Goal: Task Accomplishment & Management: Use online tool/utility

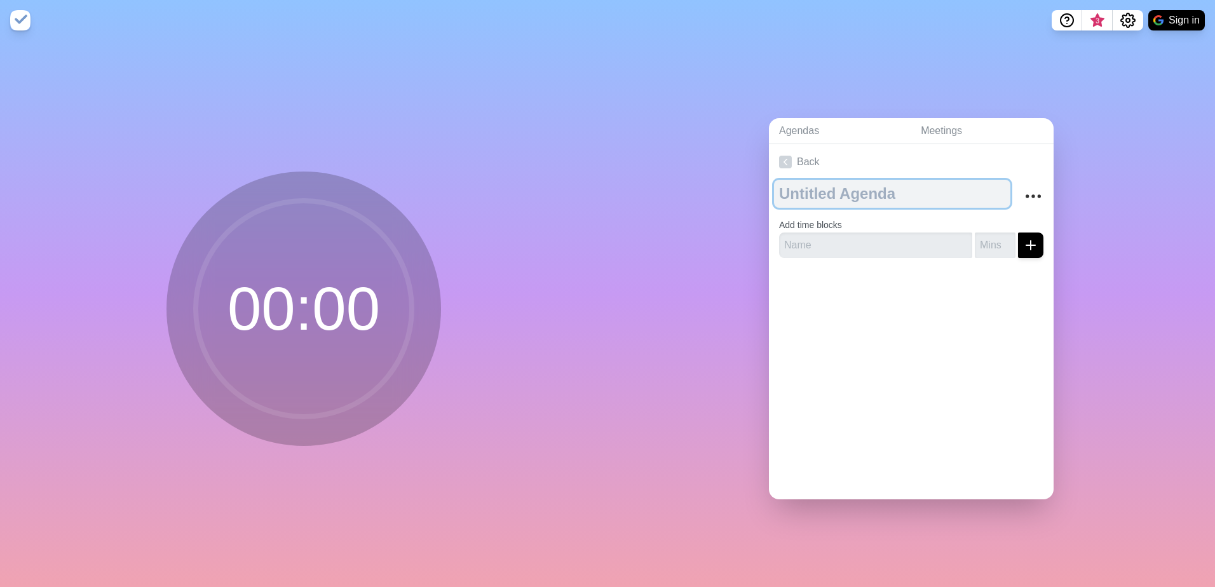
click at [804, 189] on textarea at bounding box center [892, 194] width 236 height 28
type textarea "PMO Meeting"
click at [935, 194] on textarea "PMO Meeting" at bounding box center [892, 194] width 236 height 28
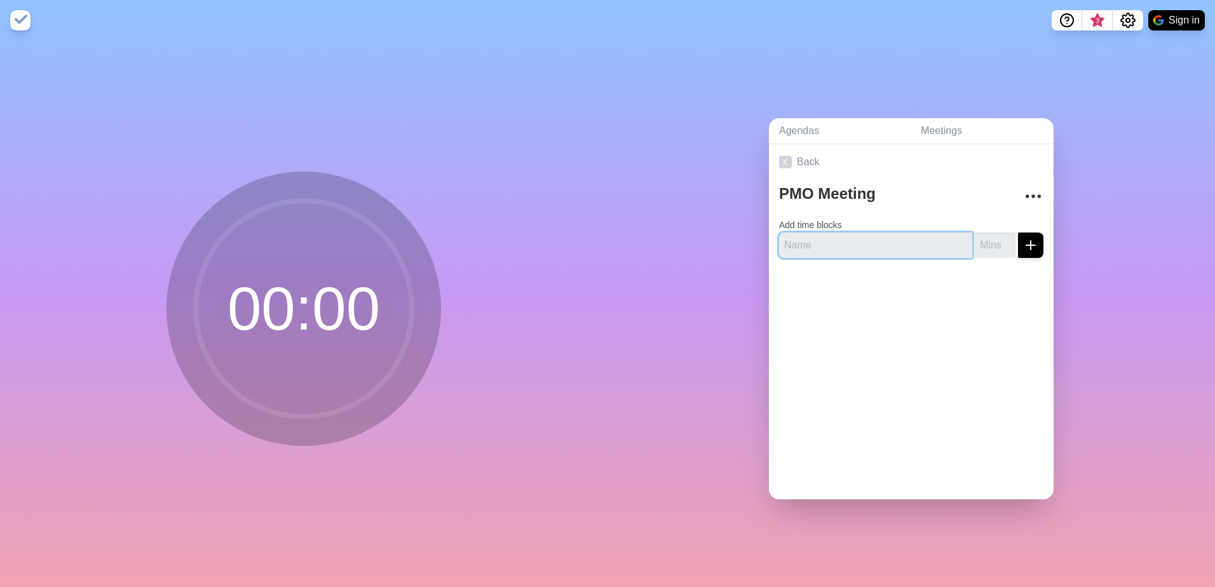
click at [873, 242] on input "text" at bounding box center [875, 245] width 193 height 25
type input "[PERSON_NAME]"
click at [995, 242] on input "14" at bounding box center [995, 245] width 41 height 25
click at [995, 242] on input "13" at bounding box center [995, 245] width 41 height 25
click at [995, 242] on input "12" at bounding box center [995, 245] width 41 height 25
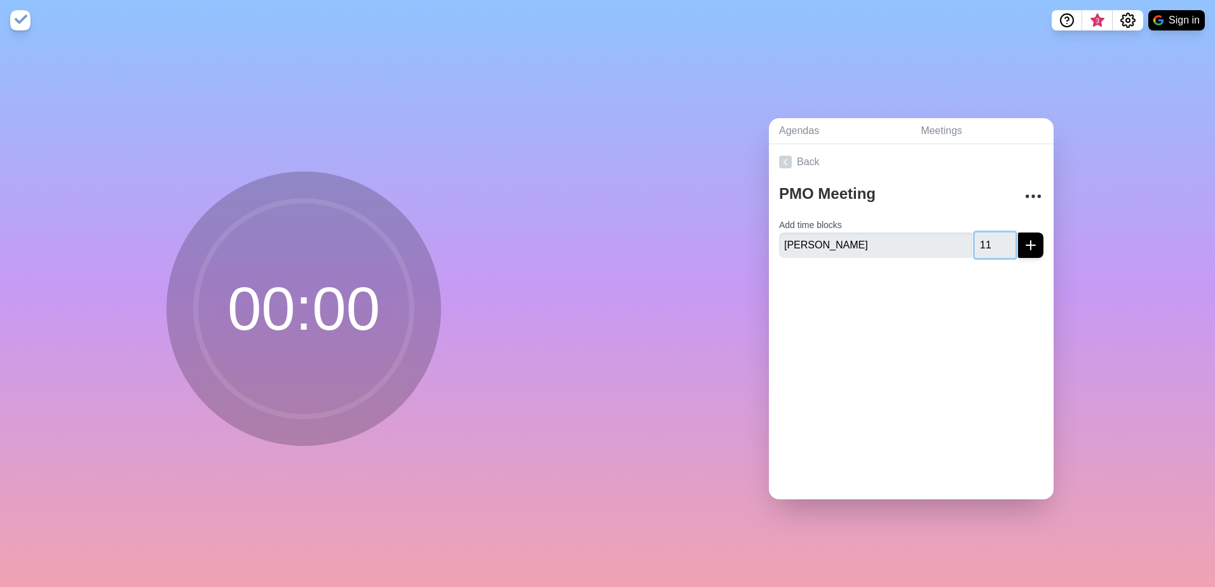
click at [995, 242] on input "11" at bounding box center [995, 245] width 41 height 25
click at [995, 242] on input "10" at bounding box center [995, 245] width 41 height 25
type input "9"
click at [995, 242] on input "9" at bounding box center [995, 245] width 41 height 25
click at [1023, 239] on icon "submit" at bounding box center [1030, 245] width 15 height 15
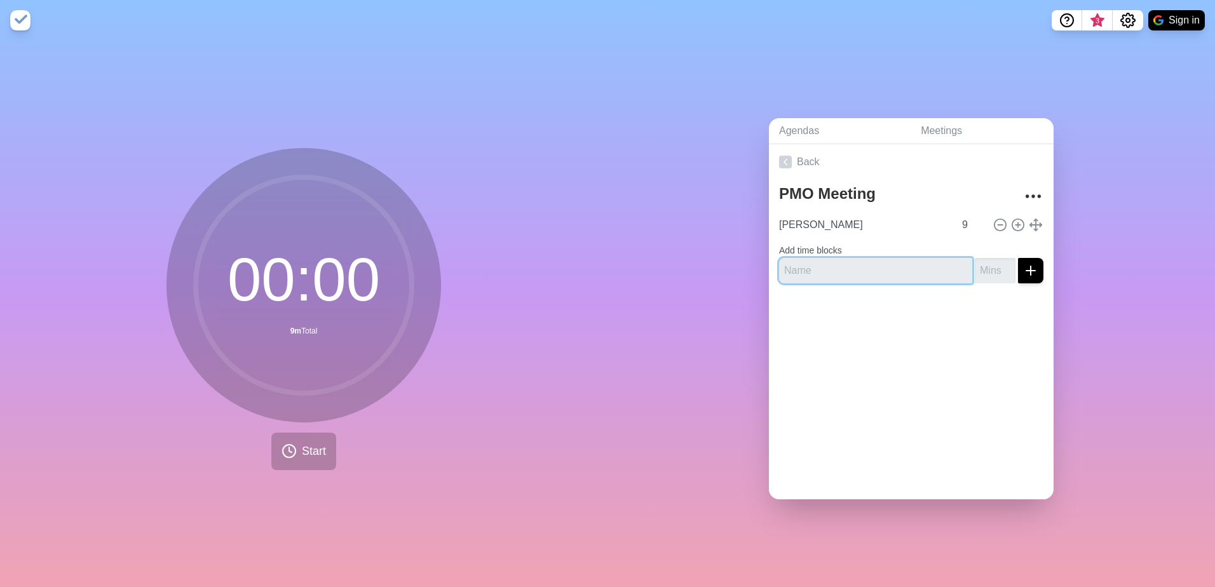
click at [873, 259] on input "text" at bounding box center [875, 270] width 193 height 25
type input "[PERSON_NAME]"
type input "15"
click at [826, 348] on div "Back PMO Meeting [PERSON_NAME] 9 Add time blocks [PERSON_NAME] 15" at bounding box center [911, 321] width 285 height 355
click at [293, 451] on button "Start" at bounding box center [303, 451] width 65 height 37
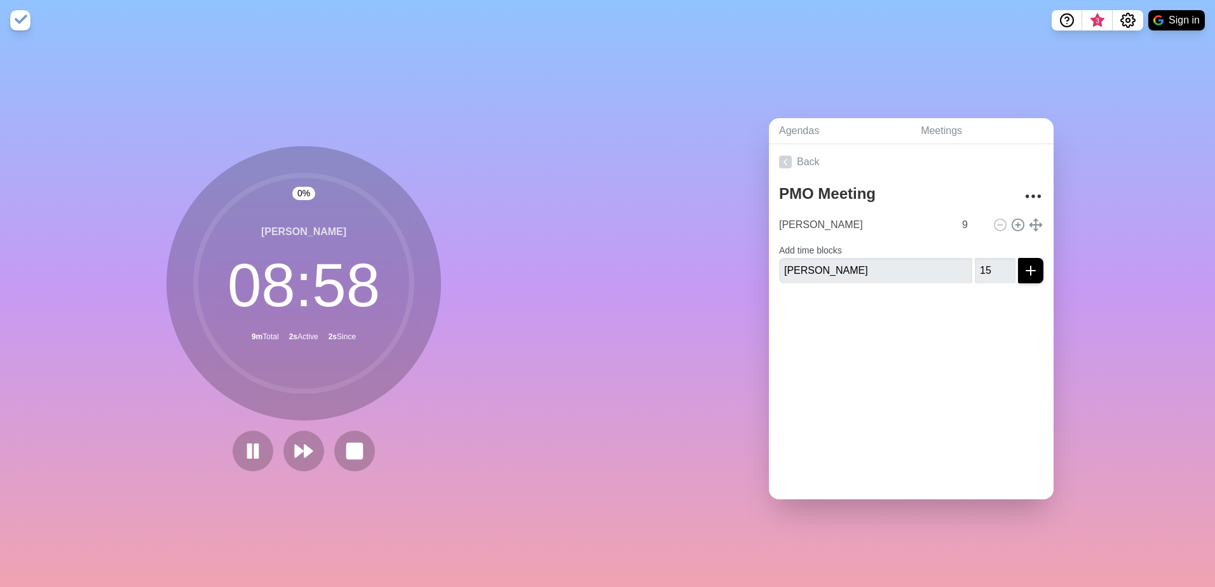
click at [867, 404] on div "Back PMO Meeting [PERSON_NAME] 9 Add time blocks [PERSON_NAME] 15" at bounding box center [911, 321] width 285 height 355
click at [1023, 263] on icon "submit" at bounding box center [1030, 270] width 15 height 15
click at [678, 298] on div "Agendas Meetings Back PMO Meeting [PERSON_NAME] 9 [PERSON_NAME] 15" at bounding box center [912, 314] width 608 height 547
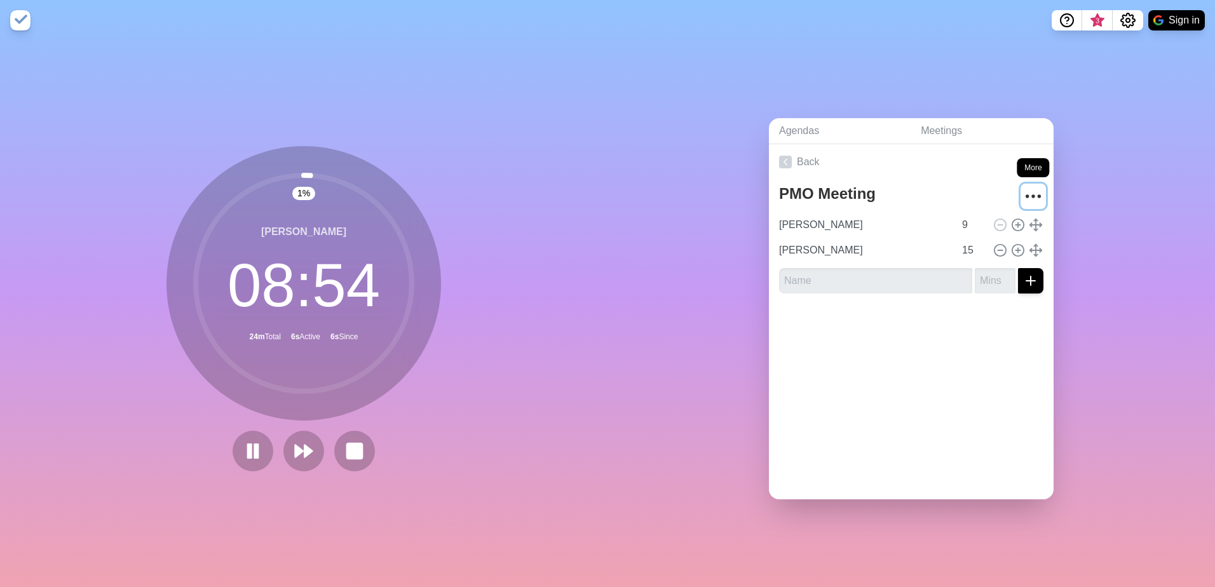
click at [1023, 193] on icon "More" at bounding box center [1033, 196] width 20 height 20
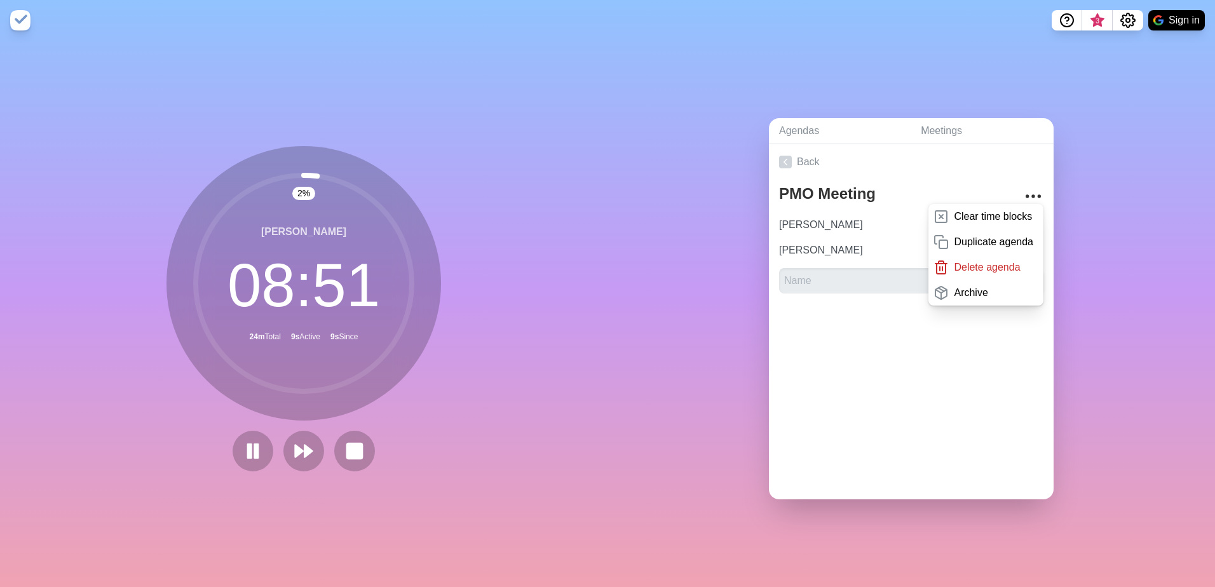
click at [1128, 1] on nav "3 Sign in" at bounding box center [607, 20] width 1215 height 41
click at [1135, 31] on nav "3 Sign in" at bounding box center [607, 20] width 1215 height 41
click at [1129, 24] on icon "Settings" at bounding box center [1127, 20] width 15 height 15
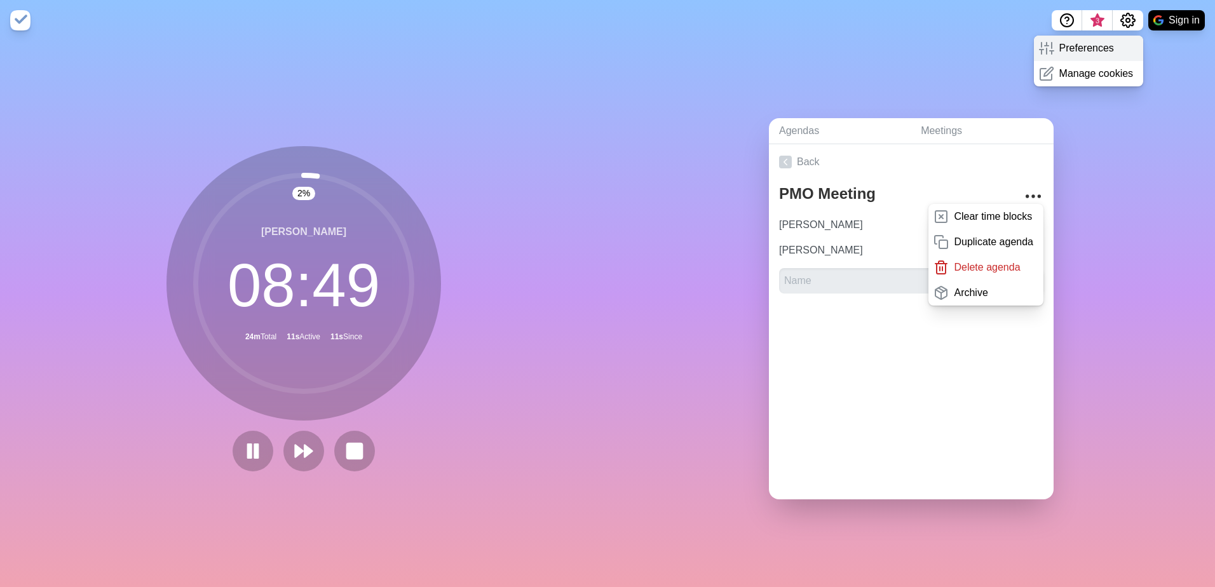
click at [1103, 48] on p "Preferences" at bounding box center [1086, 48] width 55 height 15
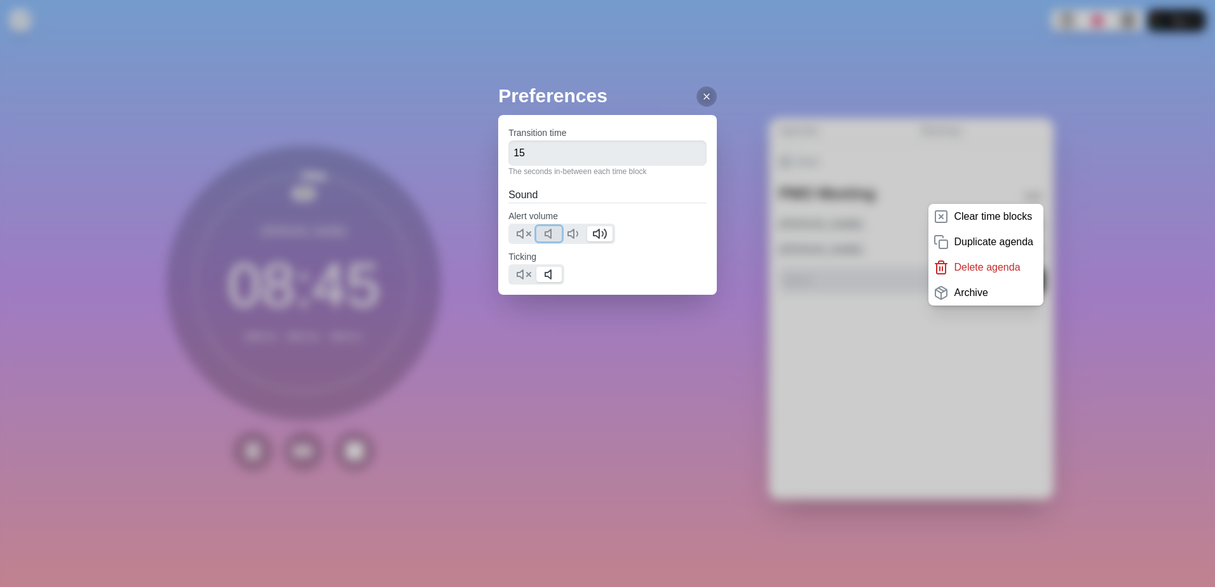
click at [555, 234] on icon at bounding box center [551, 233] width 15 height 15
click at [522, 279] on polygon at bounding box center [520, 274] width 6 height 9
click at [509, 456] on div "Preferences Transition time 15 The seconds in-between each time block Sound Ale…" at bounding box center [607, 293] width 1215 height 587
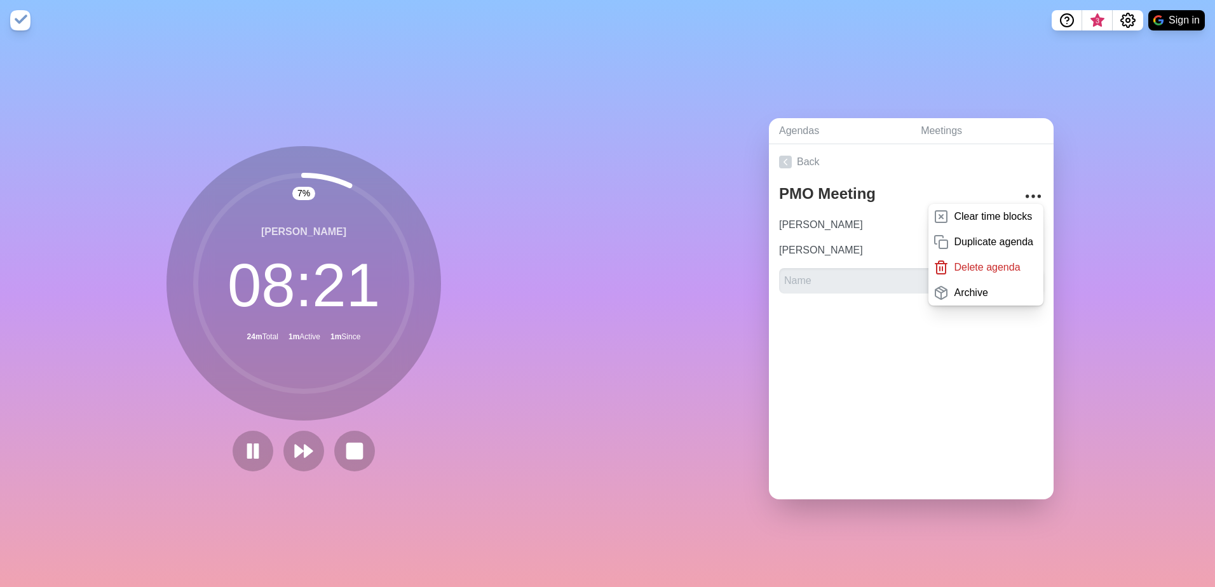
click at [730, 78] on div "Agendas Meetings Back PMO Meeting Clear time blocks Duplicate agenda Delete age…" at bounding box center [912, 314] width 608 height 547
click at [489, 177] on div "9 % Geoff 08 : 13 24m Total 1m Active 1m Since" at bounding box center [304, 314] width 608 height 547
click at [868, 67] on div "Agendas Meetings Back PMO Meeting Clear time blocks Duplicate agenda Delete age…" at bounding box center [912, 314] width 608 height 547
click at [863, 20] on nav "3 Sign in" at bounding box center [607, 20] width 1215 height 41
click at [939, 347] on div at bounding box center [911, 329] width 285 height 51
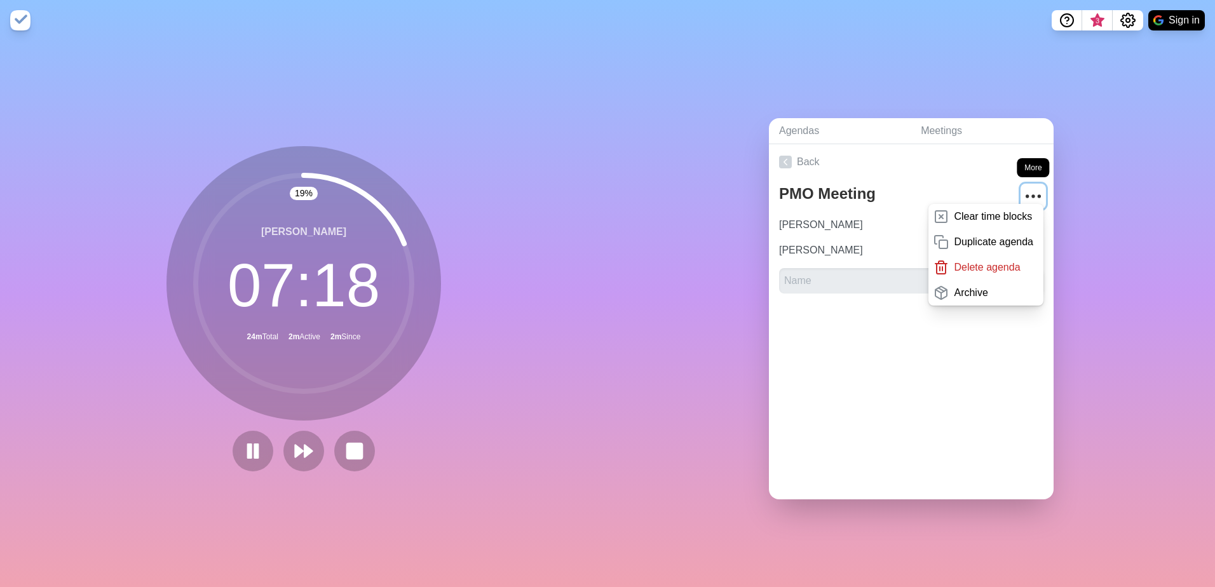
click at [1023, 189] on icon "More" at bounding box center [1033, 196] width 20 height 20
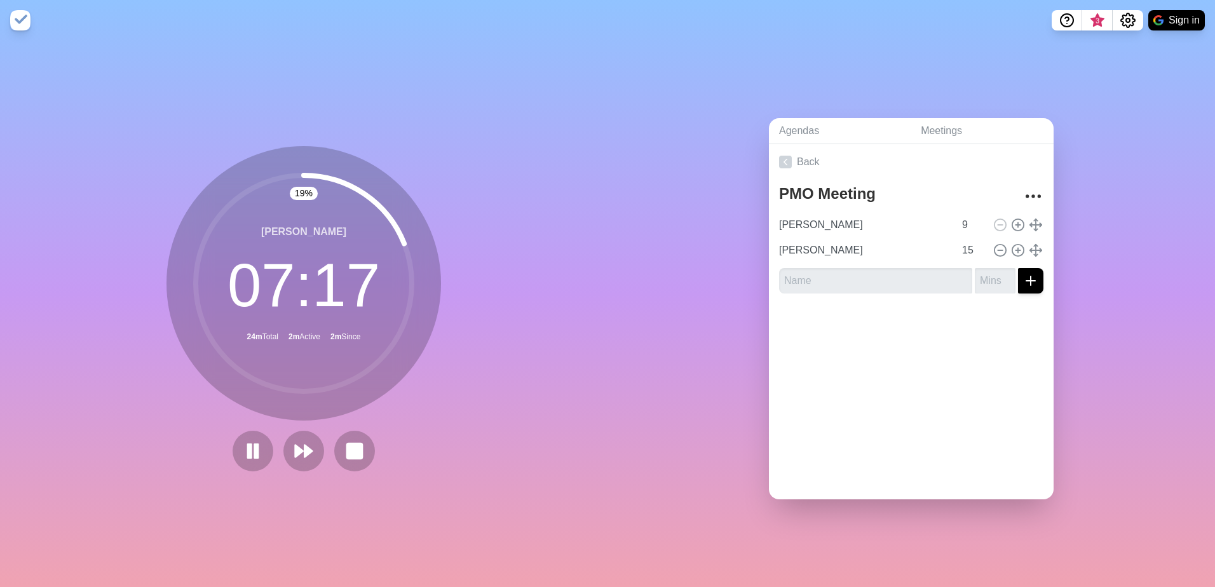
click at [683, 226] on div "Agendas Meetings Back PMO Meeting [PERSON_NAME] 9 [PERSON_NAME] 15" at bounding box center [912, 314] width 608 height 547
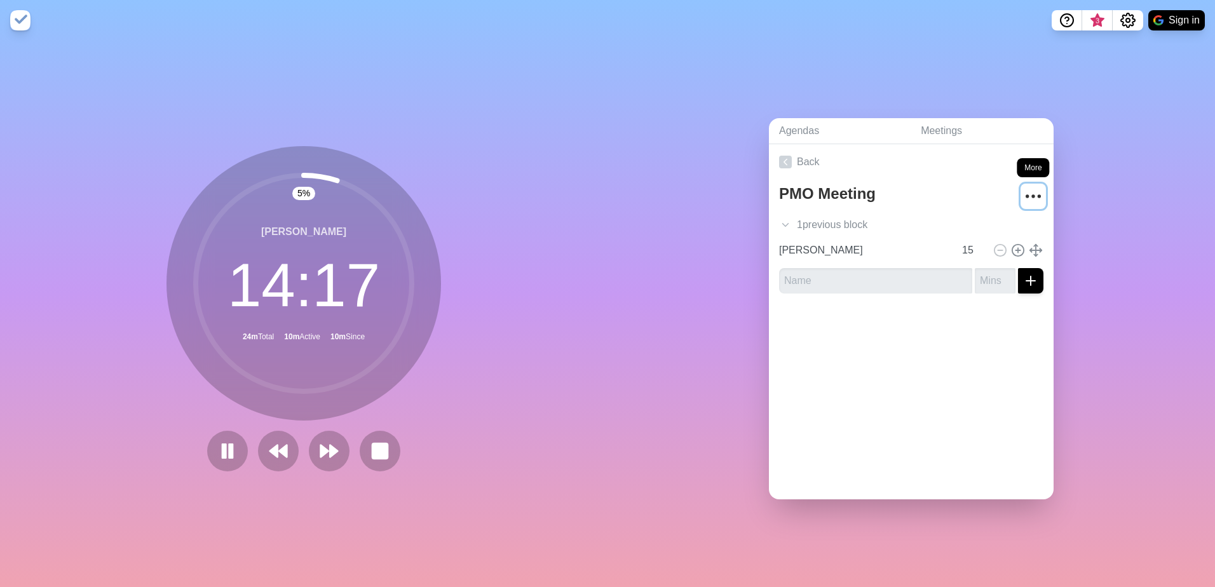
click at [1033, 195] on circle "More" at bounding box center [1034, 196] width 2 height 2
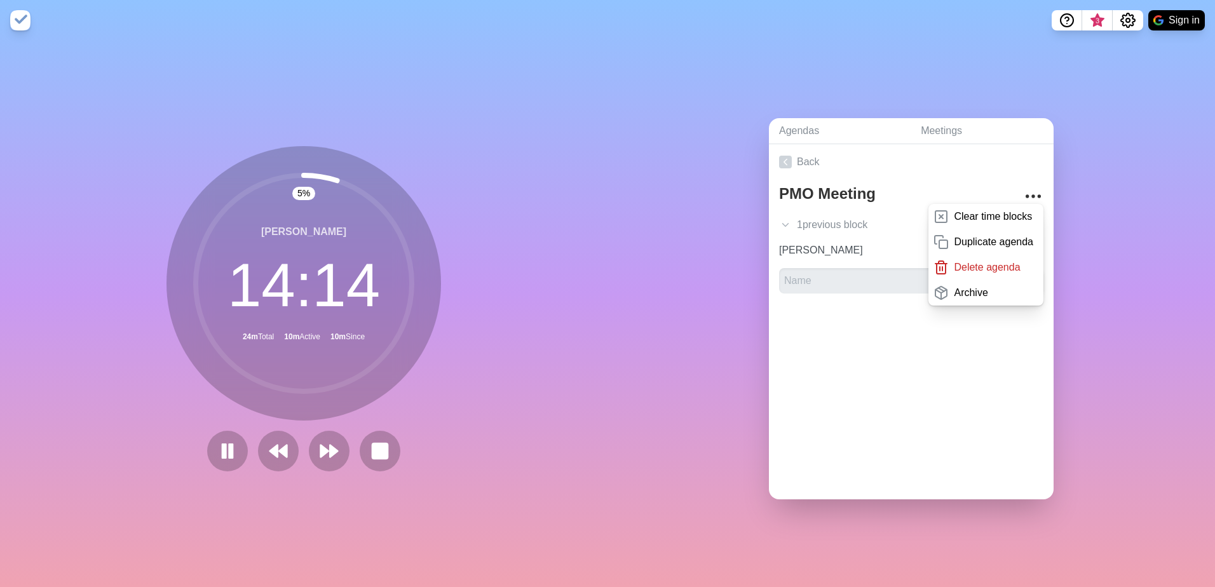
click at [950, 70] on div "Agendas Meetings Back PMO Meeting Clear time blocks Duplicate agenda Delete age…" at bounding box center [912, 314] width 608 height 547
click at [1027, 188] on icon "More" at bounding box center [1033, 196] width 20 height 20
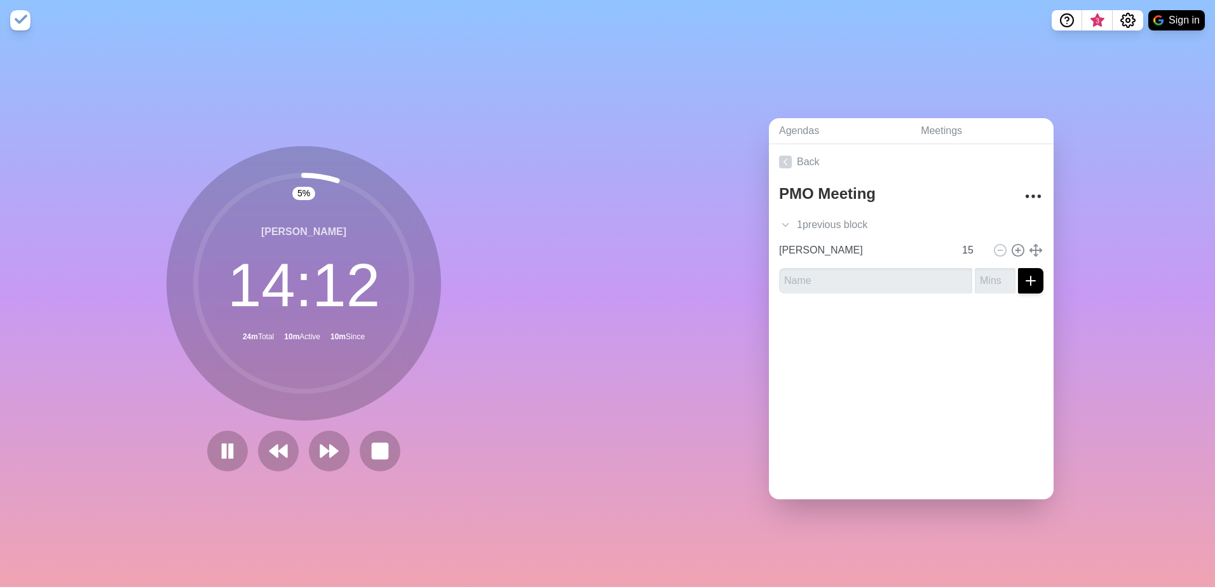
click at [1103, 235] on div "Agendas Meetings Back PMO Meeting 1 previous block [PERSON_NAME] 9 [PERSON_NAME…" at bounding box center [912, 314] width 608 height 547
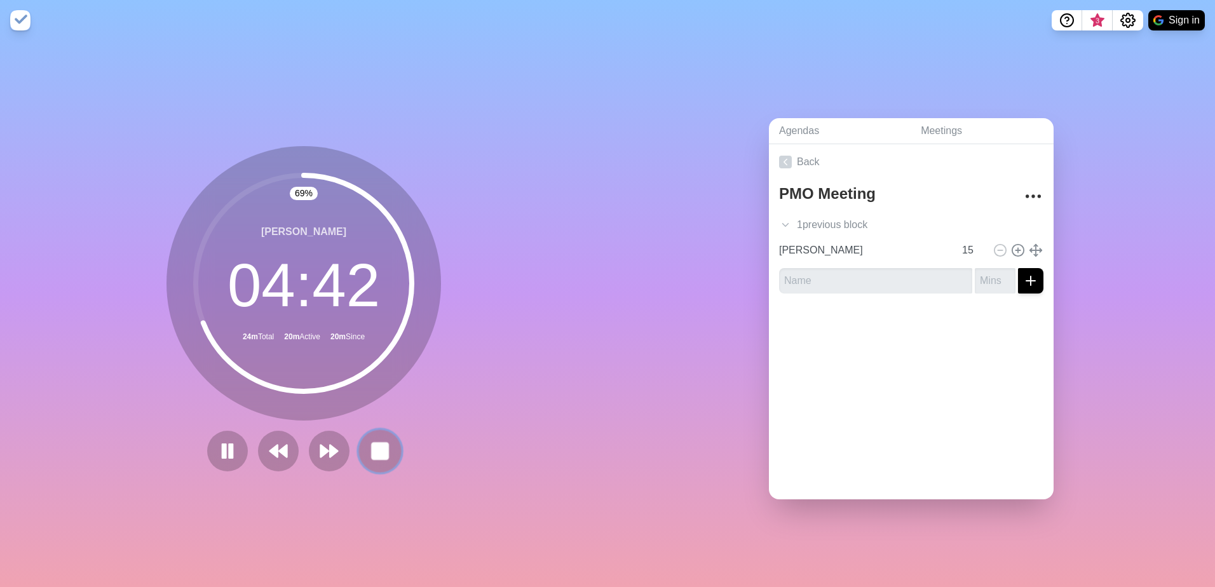
click at [378, 445] on rect at bounding box center [380, 451] width 16 height 16
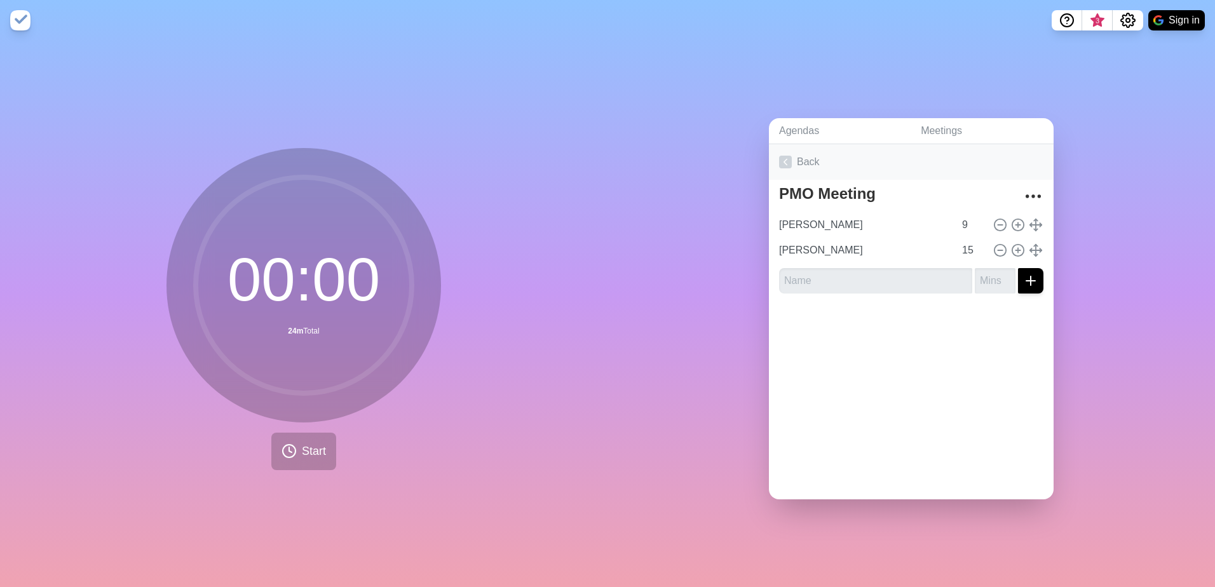
click at [781, 156] on icon at bounding box center [785, 162] width 13 height 13
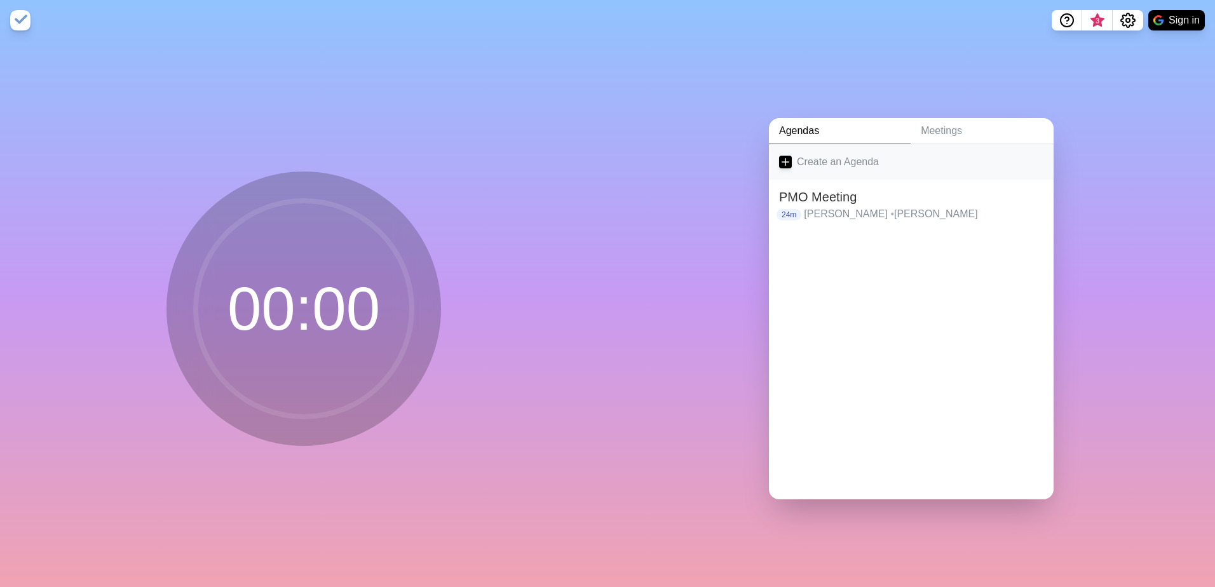
click at [836, 156] on link "Create an Agenda" at bounding box center [911, 162] width 285 height 36
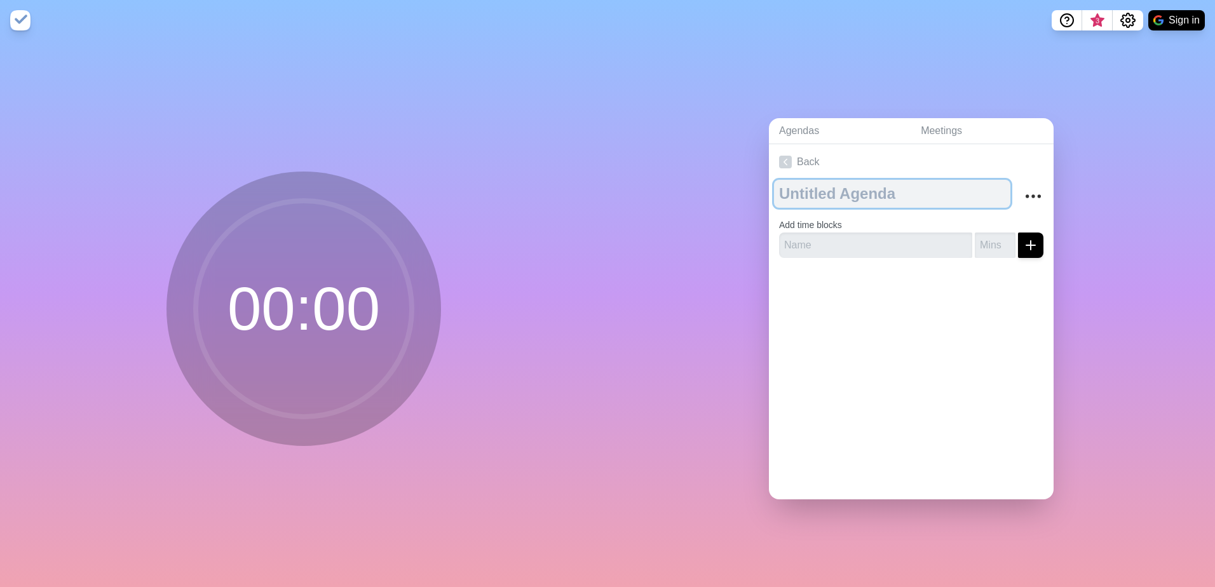
click at [810, 186] on textarea at bounding box center [892, 194] width 236 height 28
click at [838, 193] on textarea at bounding box center [892, 194] width 236 height 28
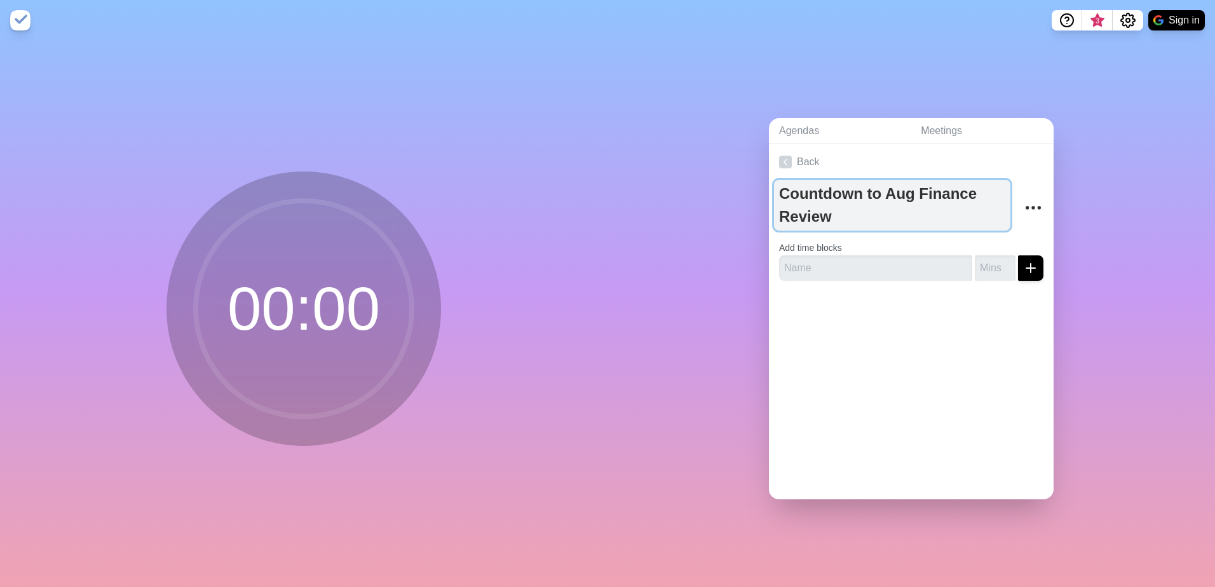
type textarea "Countdown to Aug Finance Review"
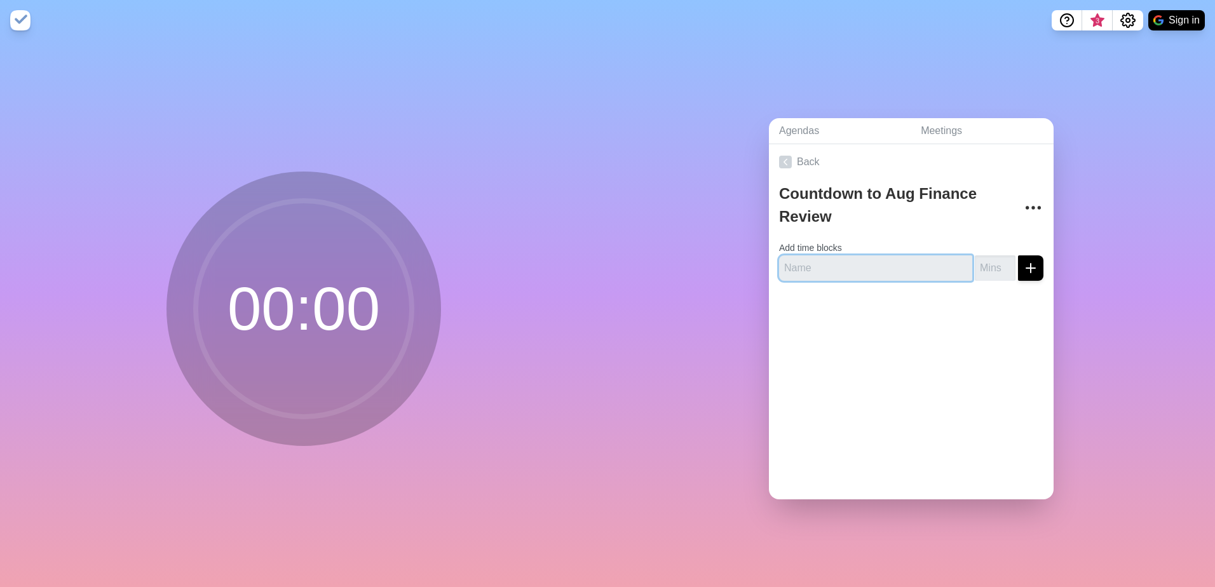
click at [866, 266] on input "text" at bounding box center [875, 267] width 193 height 25
type input "Minutes remaining"
click at [981, 262] on input "number" at bounding box center [995, 267] width 41 height 25
type input "30"
click at [1026, 268] on line "submit" at bounding box center [1030, 268] width 9 height 0
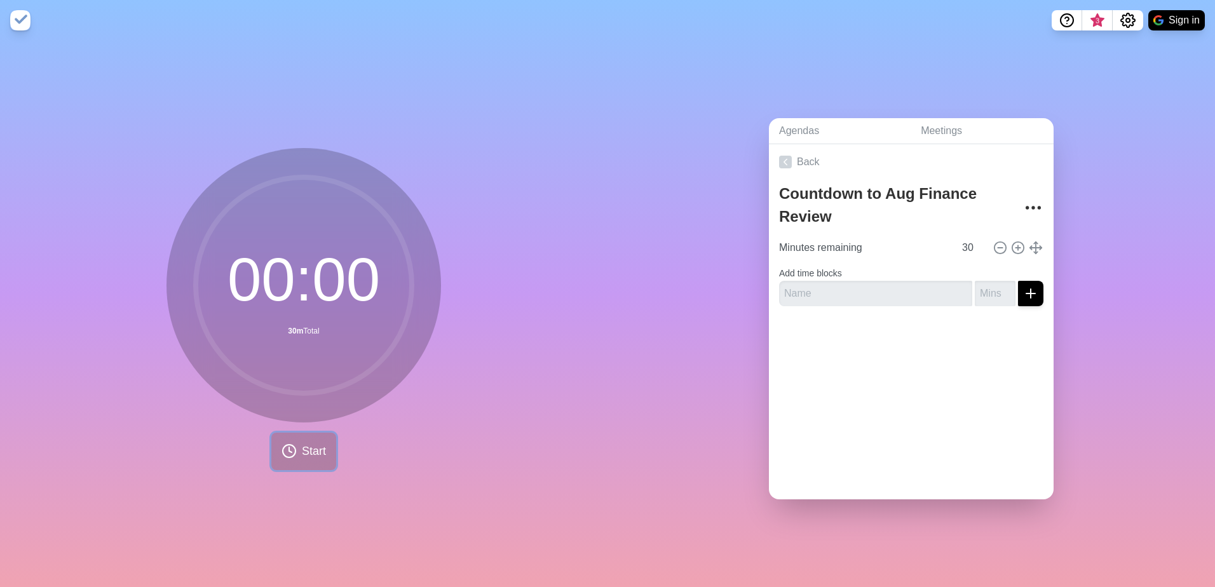
click at [307, 436] on button "Start" at bounding box center [303, 451] width 65 height 37
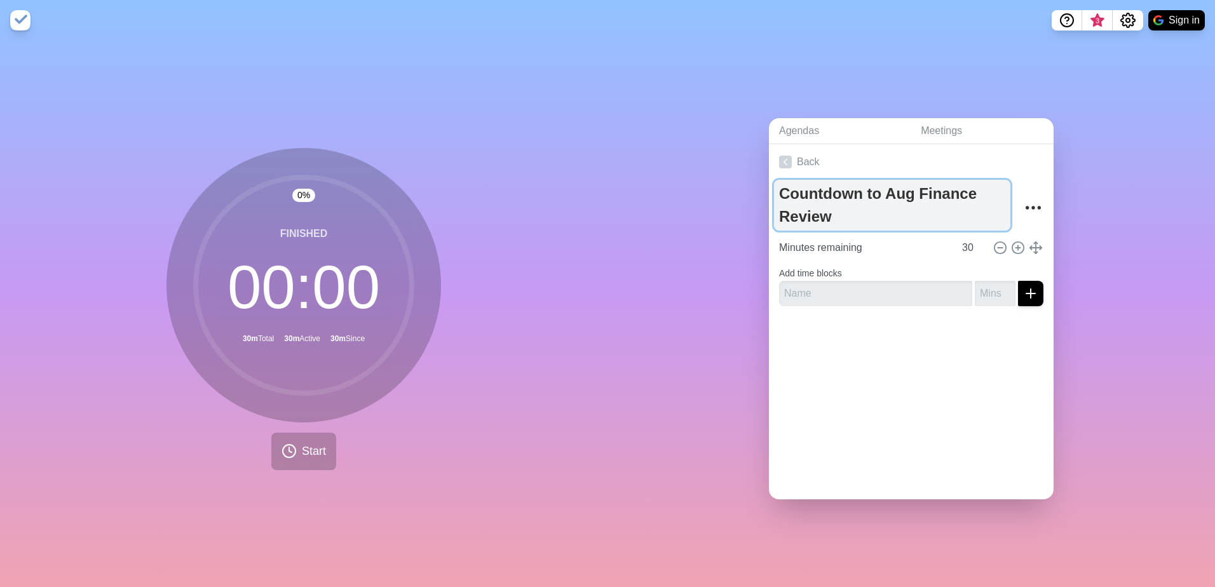
click at [872, 189] on textarea "Countdown to Aug Finance Review" at bounding box center [892, 205] width 236 height 51
drag, startPoint x: 926, startPoint y: 210, endPoint x: 751, endPoint y: 203, distance: 175.6
click at [751, 203] on div "Agendas Meetings Back Countdown to Aug Finance Review Minutes remaining 30 Add …" at bounding box center [912, 314] width 608 height 547
click at [876, 189] on textarea "Countdown to Aug Finance Review" at bounding box center [892, 205] width 236 height 51
type textarea "Countdown to [PERSON_NAME] PMO Updates"
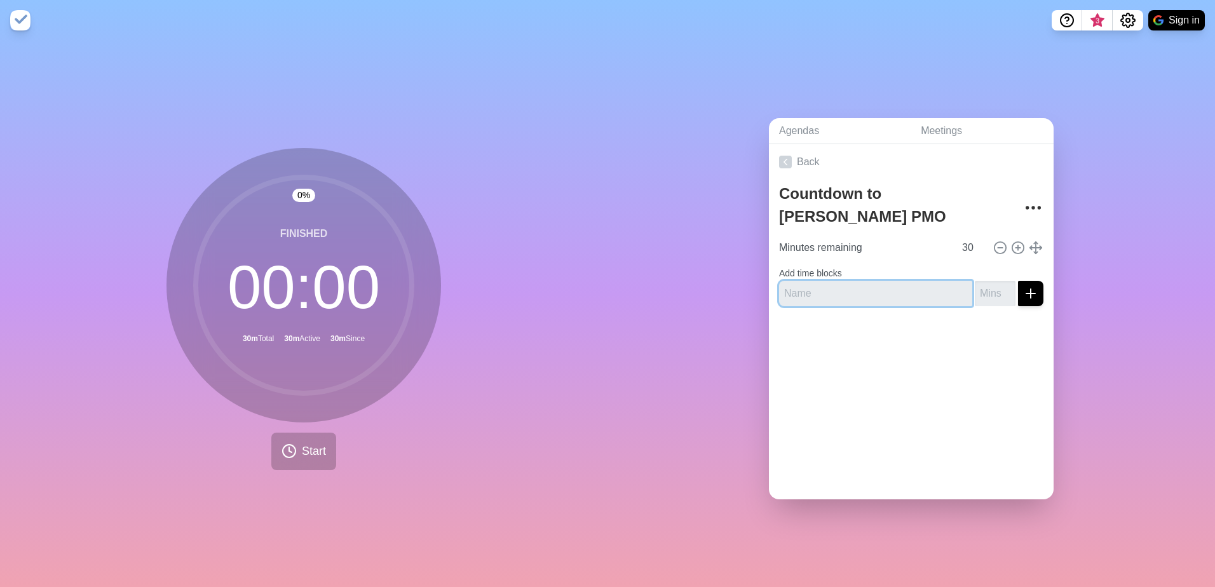
click at [901, 286] on input "text" at bounding box center [875, 293] width 193 height 25
type input "PMO"
type input "25"
click at [1023, 286] on icon "submit" at bounding box center [1030, 293] width 15 height 15
click at [819, 261] on input "PMO" at bounding box center [864, 273] width 180 height 25
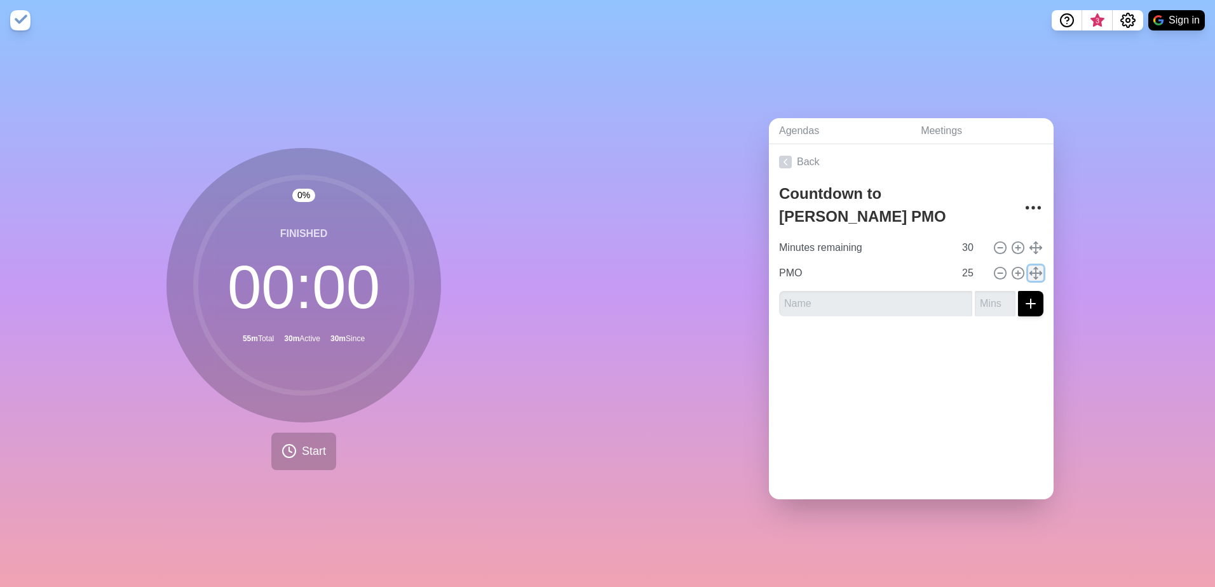
click at [1029, 266] on icon at bounding box center [1036, 273] width 14 height 14
drag, startPoint x: 901, startPoint y: 268, endPoint x: 369, endPoint y: 263, distance: 531.3
click at [369, 263] on div "0 % Finished 00 : 00 55m Total 30m Active 30m Since Start Agendas Meetings Back…" at bounding box center [607, 314] width 1215 height 547
type input "PMO"
click at [960, 271] on input "21" at bounding box center [972, 273] width 31 height 25
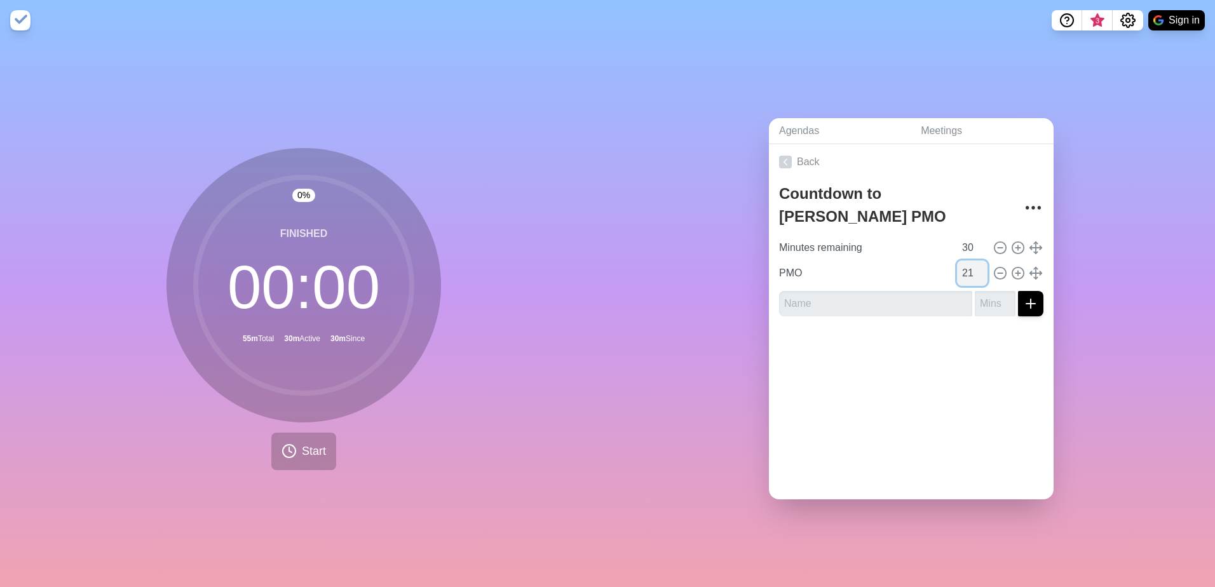
type input "2"
type input "0"
click at [885, 341] on div at bounding box center [911, 352] width 285 height 51
drag, startPoint x: 815, startPoint y: 272, endPoint x: 681, endPoint y: 262, distance: 134.5
click at [681, 262] on div "Agendas Meetings Back Countdown to [PERSON_NAME] PMO Updates Minutes remaining …" at bounding box center [912, 314] width 608 height 547
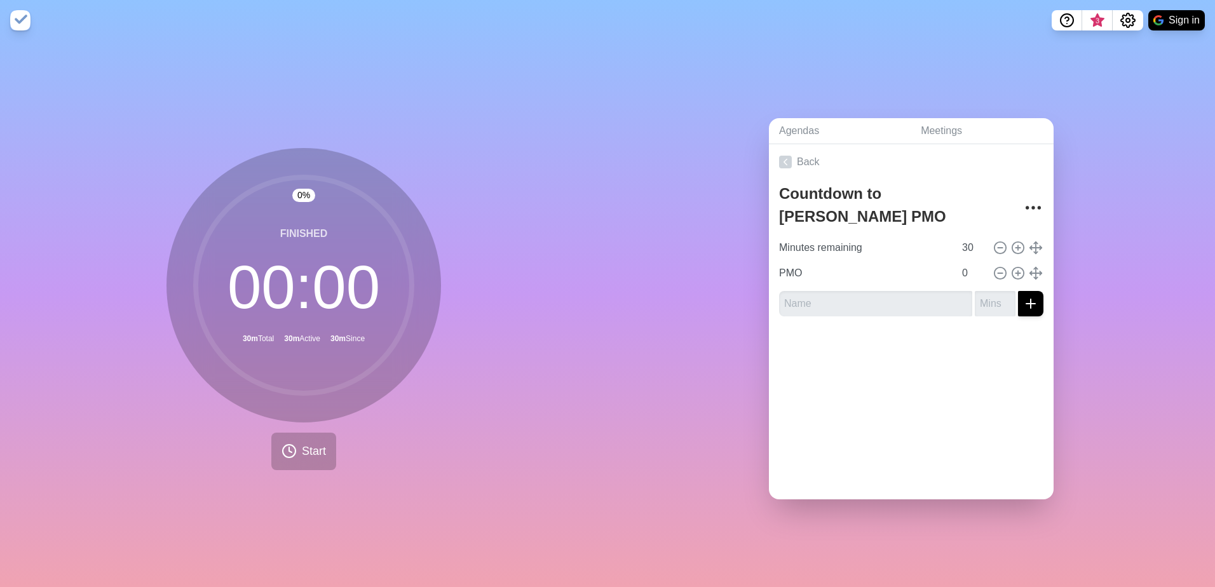
click at [839, 349] on div at bounding box center [911, 352] width 285 height 51
click at [919, 235] on input "Minutes remaining" at bounding box center [864, 247] width 180 height 25
click at [302, 446] on span "Start" at bounding box center [314, 451] width 24 height 17
click at [236, 320] on circle at bounding box center [304, 283] width 216 height 216
click at [344, 444] on icon at bounding box center [355, 451] width 22 height 22
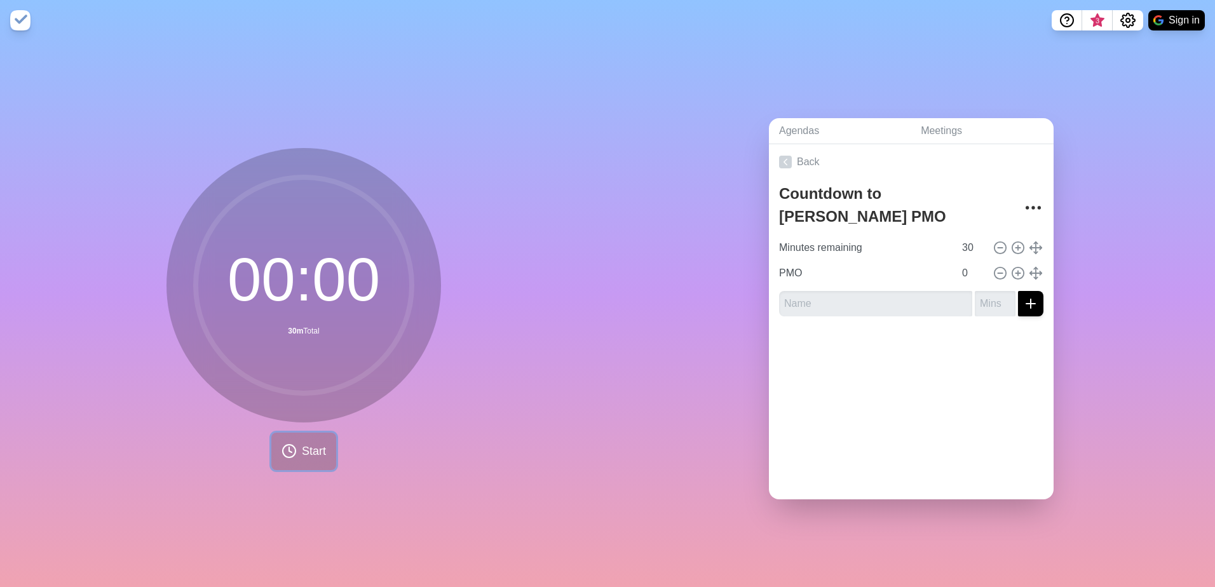
click at [282, 444] on icon at bounding box center [289, 451] width 15 height 15
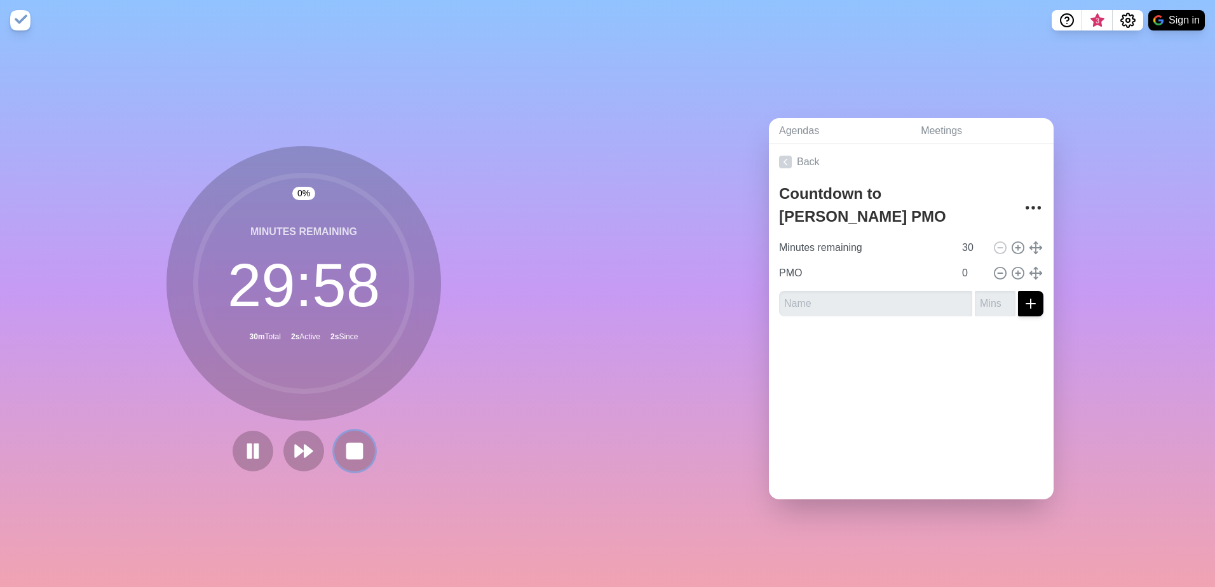
click at [344, 446] on icon at bounding box center [354, 451] width 20 height 20
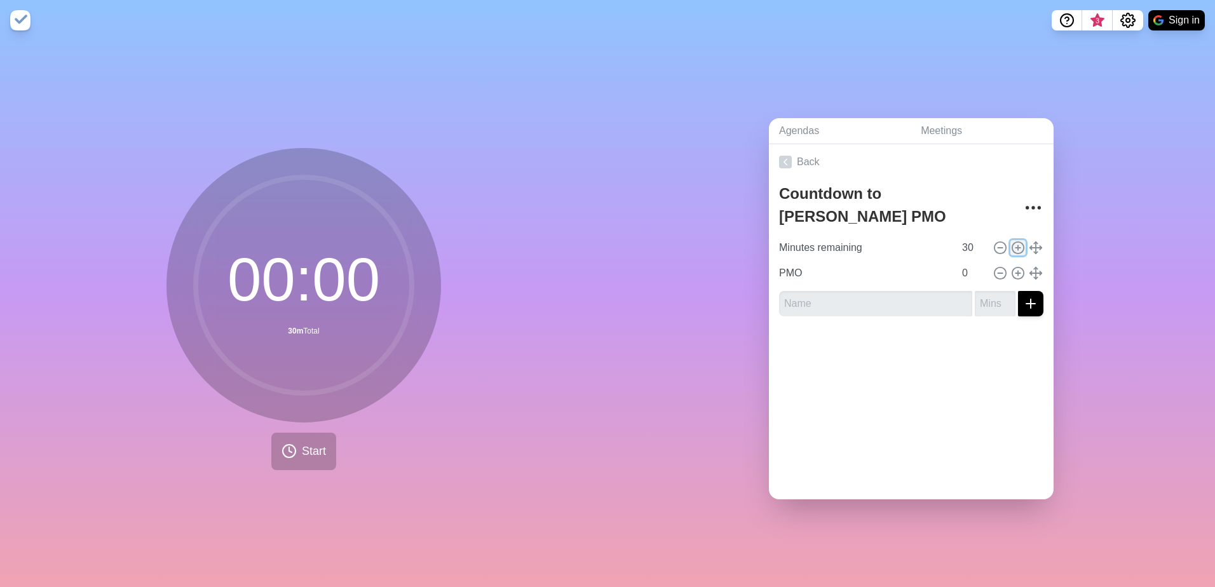
click at [1011, 241] on icon at bounding box center [1018, 248] width 14 height 14
type input "Minutes remaining"
type input "30"
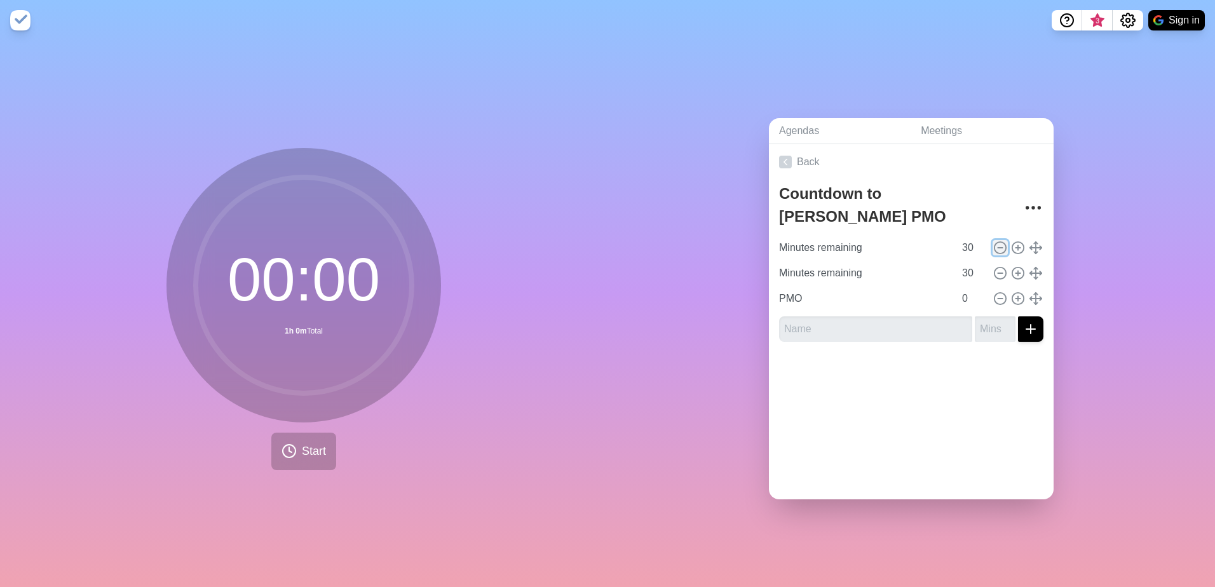
click at [993, 245] on icon at bounding box center [1000, 248] width 14 height 14
type input "PMO"
type input "0"
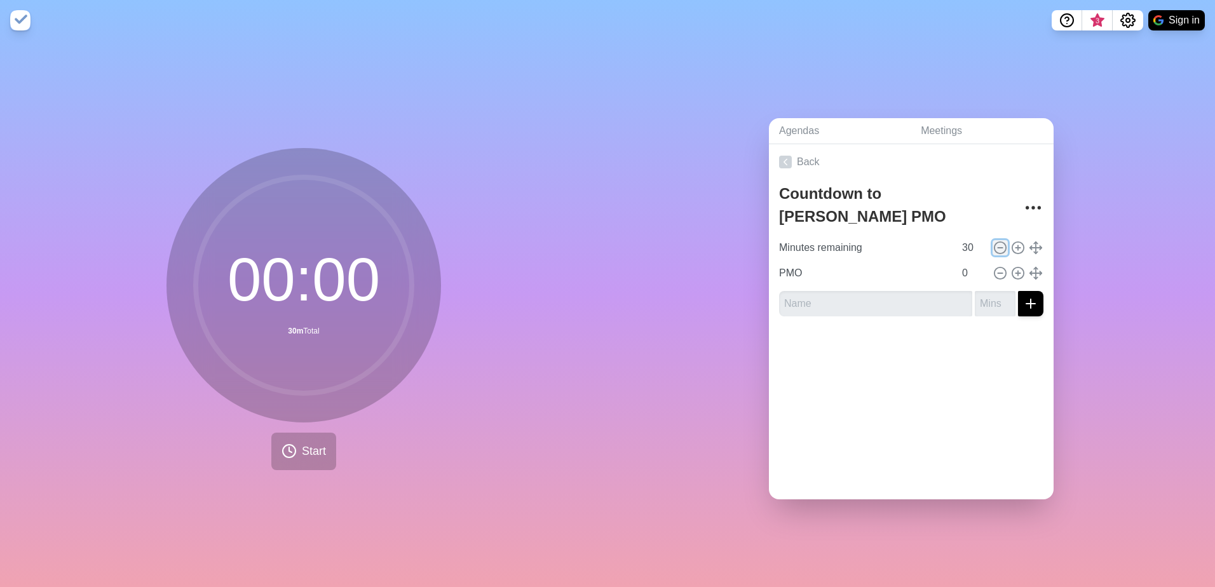
click at [993, 245] on icon at bounding box center [1000, 248] width 14 height 14
type input "PMO"
type input "0"
click at [993, 245] on icon at bounding box center [1000, 248] width 14 height 14
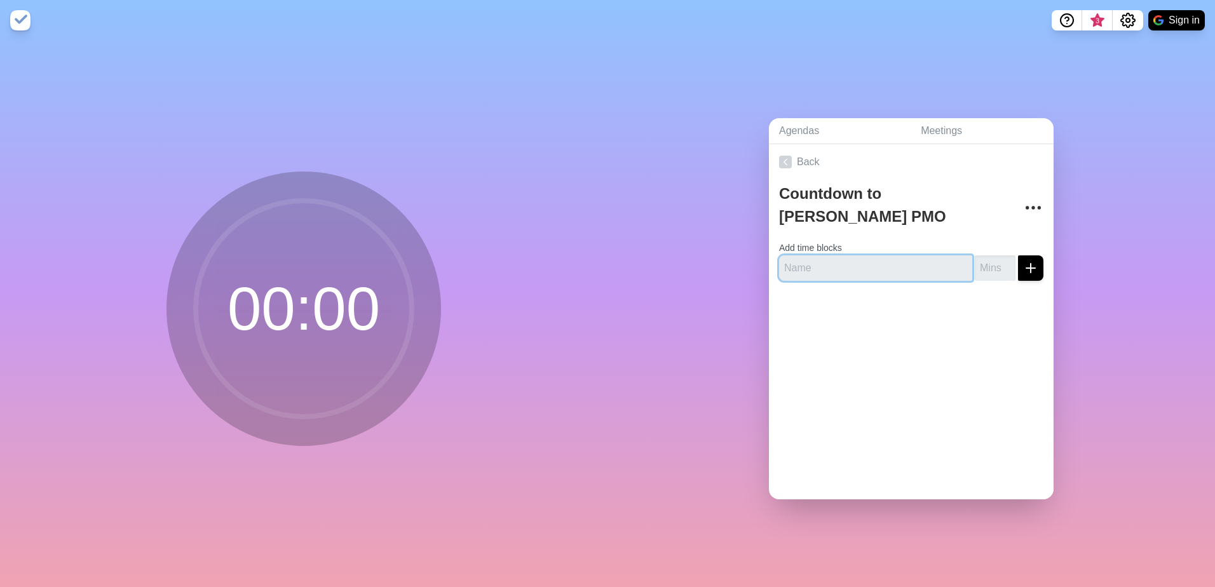
drag, startPoint x: 866, startPoint y: 258, endPoint x: 864, endPoint y: 268, distance: 10.2
click at [865, 258] on input "text" at bounding box center [875, 267] width 193 height 25
type input "Next Meeting"
click at [994, 266] on input "-1" at bounding box center [995, 267] width 41 height 25
drag, startPoint x: 984, startPoint y: 258, endPoint x: 955, endPoint y: 261, distance: 30.0
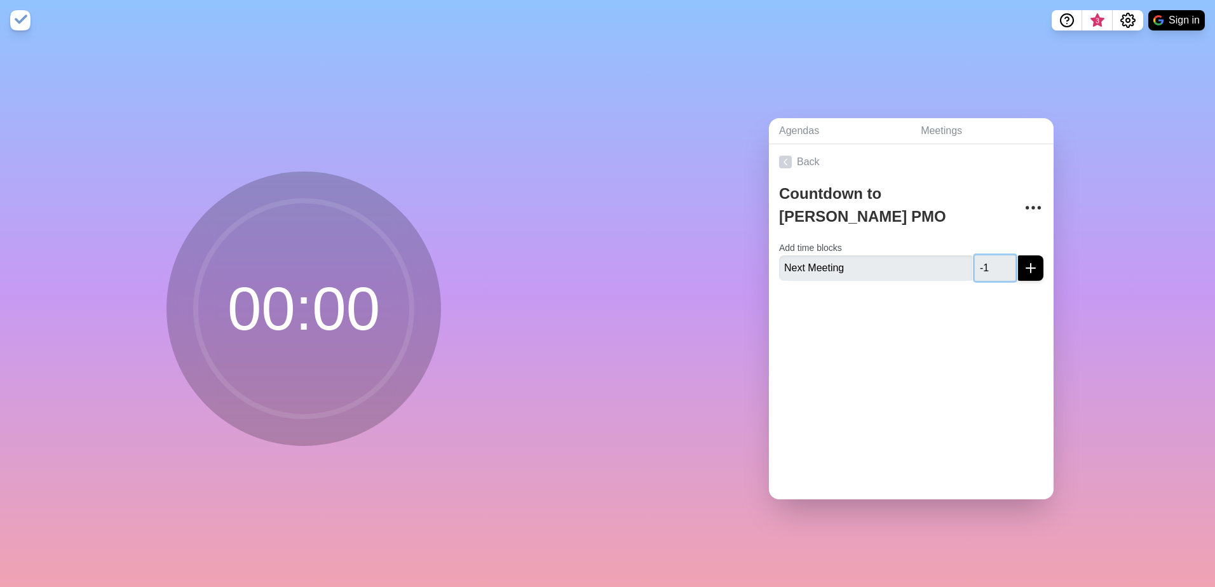
click at [955, 261] on div "Next Meeting -1" at bounding box center [911, 267] width 264 height 25
type input "24"
click at [826, 400] on div "Back Countdown to [PERSON_NAME] PMO Updates Add time blocks Next Meeting 24" at bounding box center [911, 321] width 285 height 355
click at [1027, 257] on button "submit" at bounding box center [1030, 267] width 25 height 25
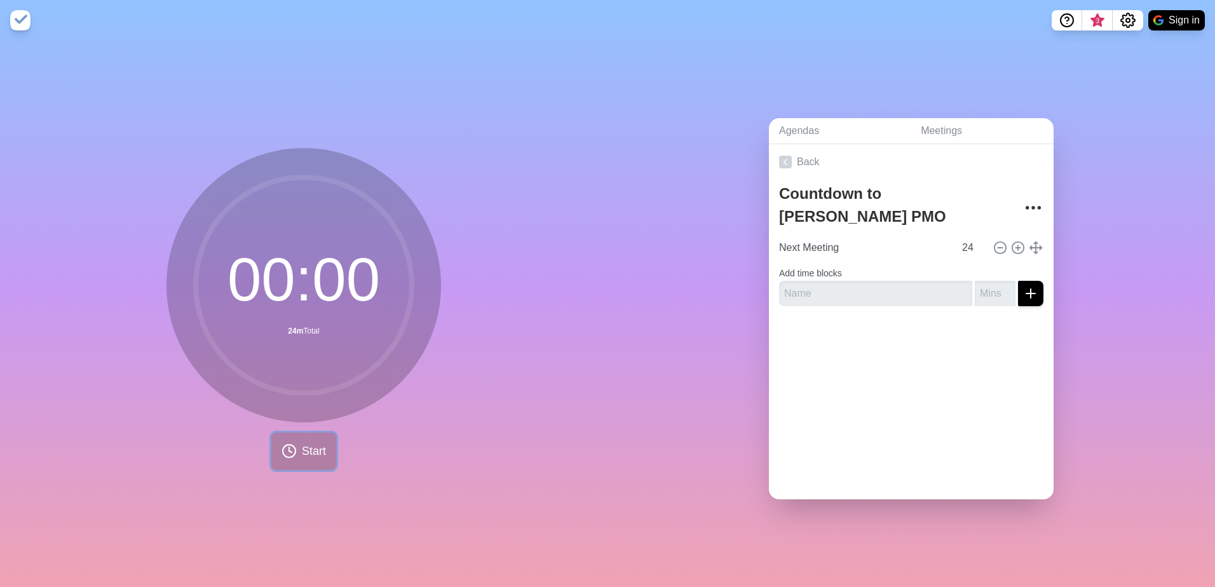
click at [283, 449] on circle at bounding box center [289, 451] width 13 height 13
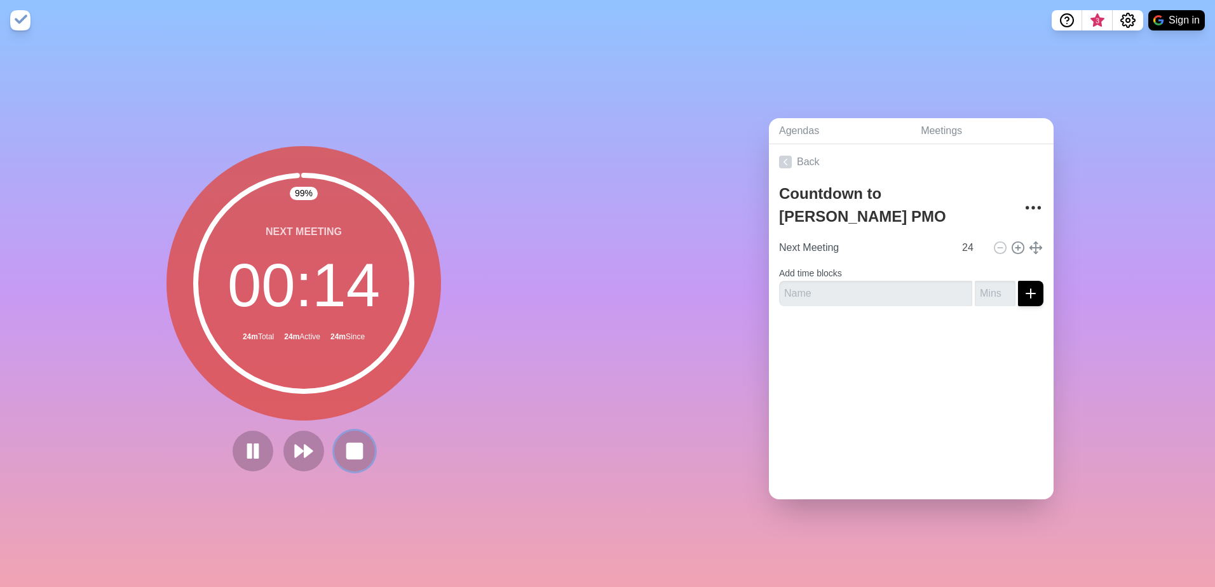
drag, startPoint x: 357, startPoint y: 442, endPoint x: 417, endPoint y: 440, distance: 60.4
click at [357, 444] on rect at bounding box center [354, 451] width 15 height 15
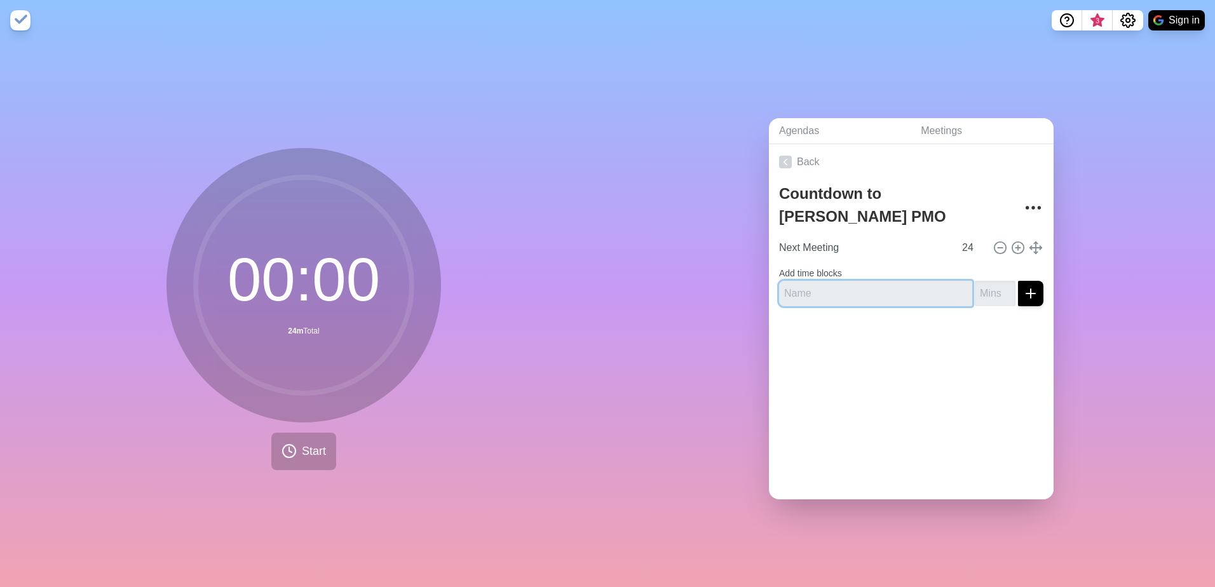
click at [833, 285] on input "text" at bounding box center [875, 293] width 193 height 25
click at [968, 239] on input "25" at bounding box center [972, 247] width 31 height 25
click at [969, 236] on input "26" at bounding box center [972, 247] width 31 height 25
click at [969, 236] on input "27" at bounding box center [972, 247] width 31 height 25
click at [969, 236] on input "28" at bounding box center [972, 247] width 31 height 25
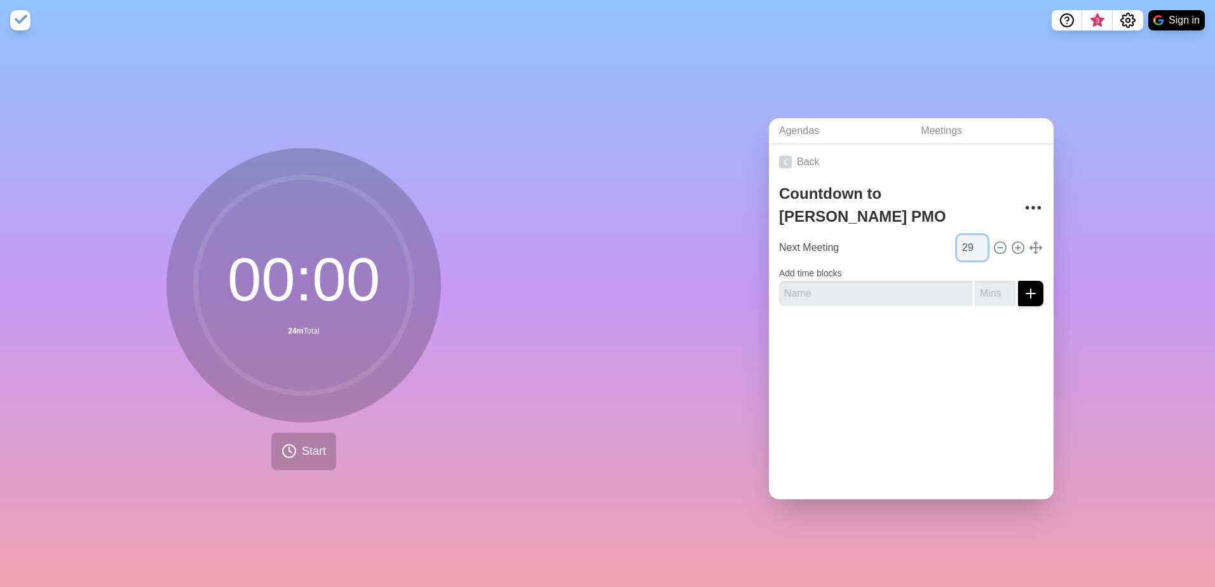
type input "29"
click at [969, 236] on input "29" at bounding box center [972, 247] width 31 height 25
click at [914, 246] on input "Next Meeting" at bounding box center [864, 247] width 180 height 25
click at [292, 443] on button "Start" at bounding box center [303, 451] width 65 height 37
